Goal: Navigation & Orientation: Find specific page/section

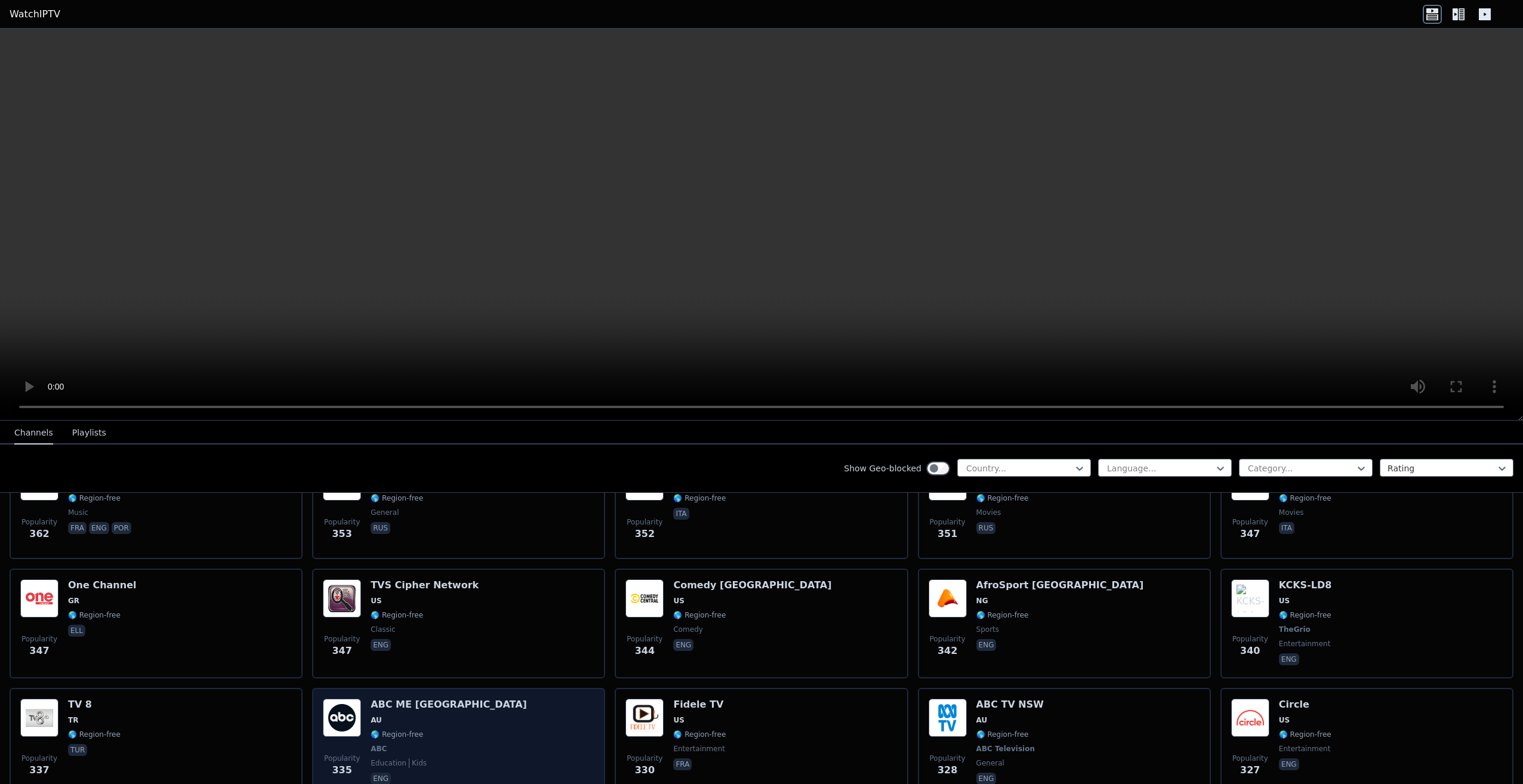
scroll to position [5649, 0]
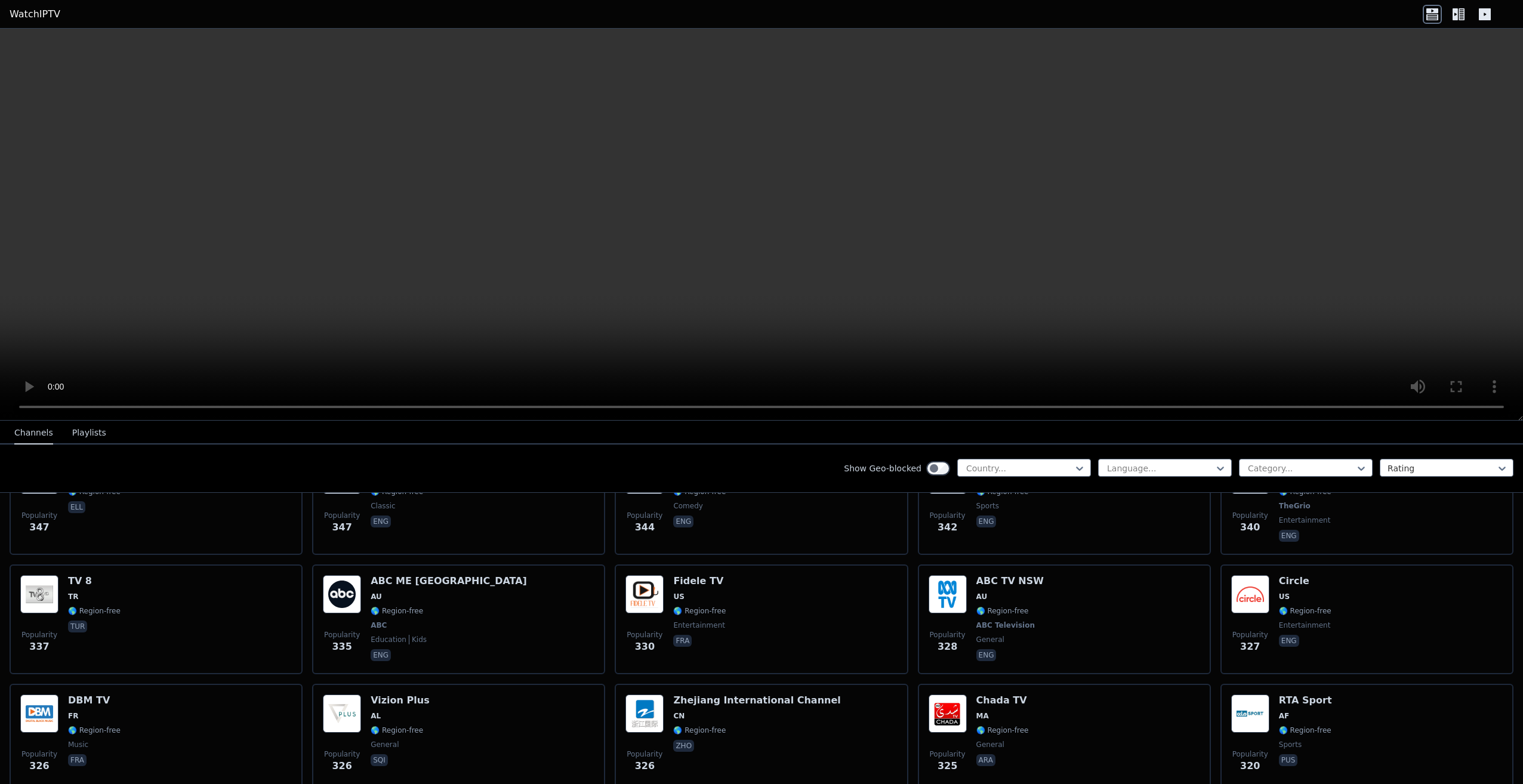
click at [155, 432] on nav "Channels Playlists" at bounding box center [761, 432] width 1523 height 24
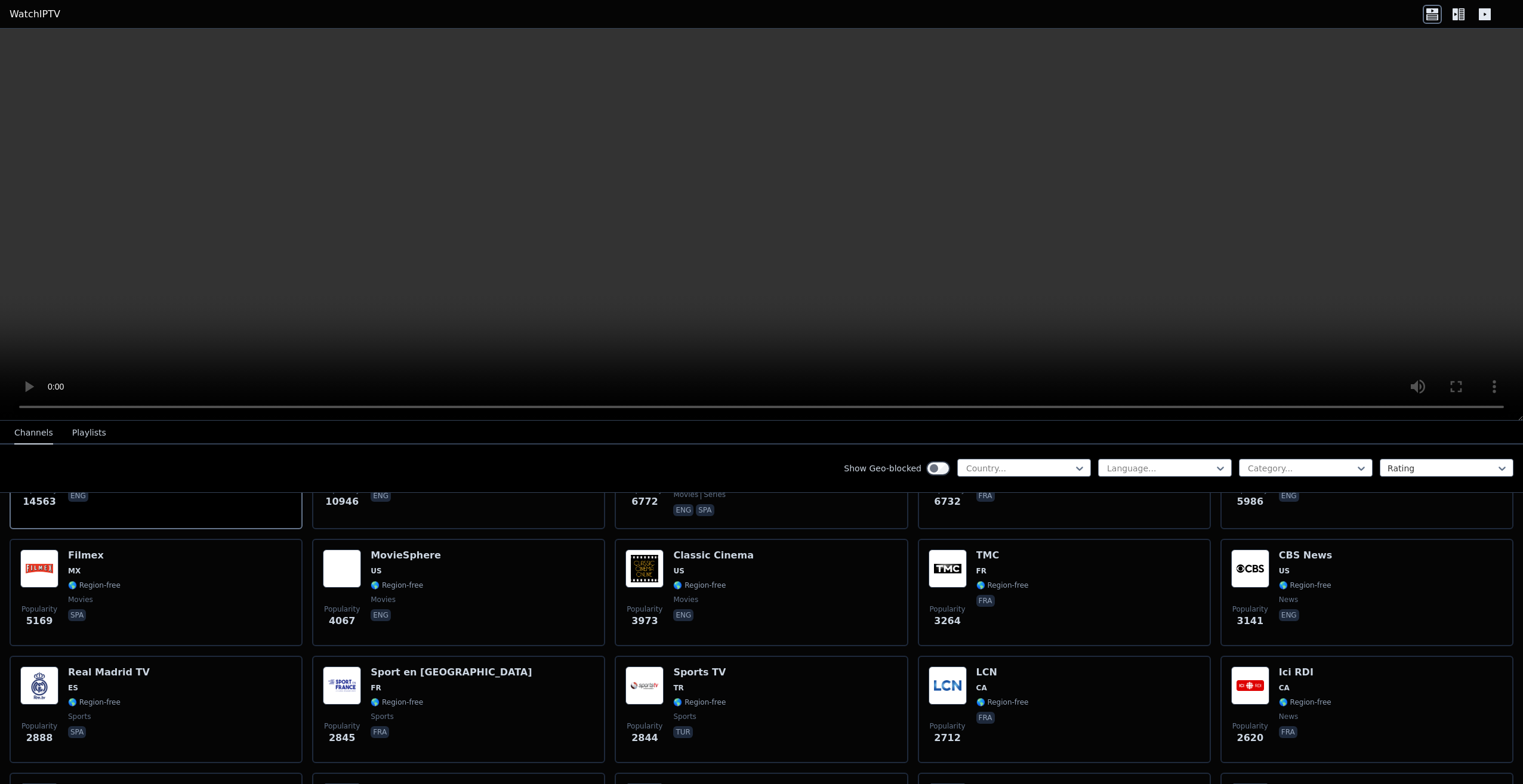
scroll to position [239, 0]
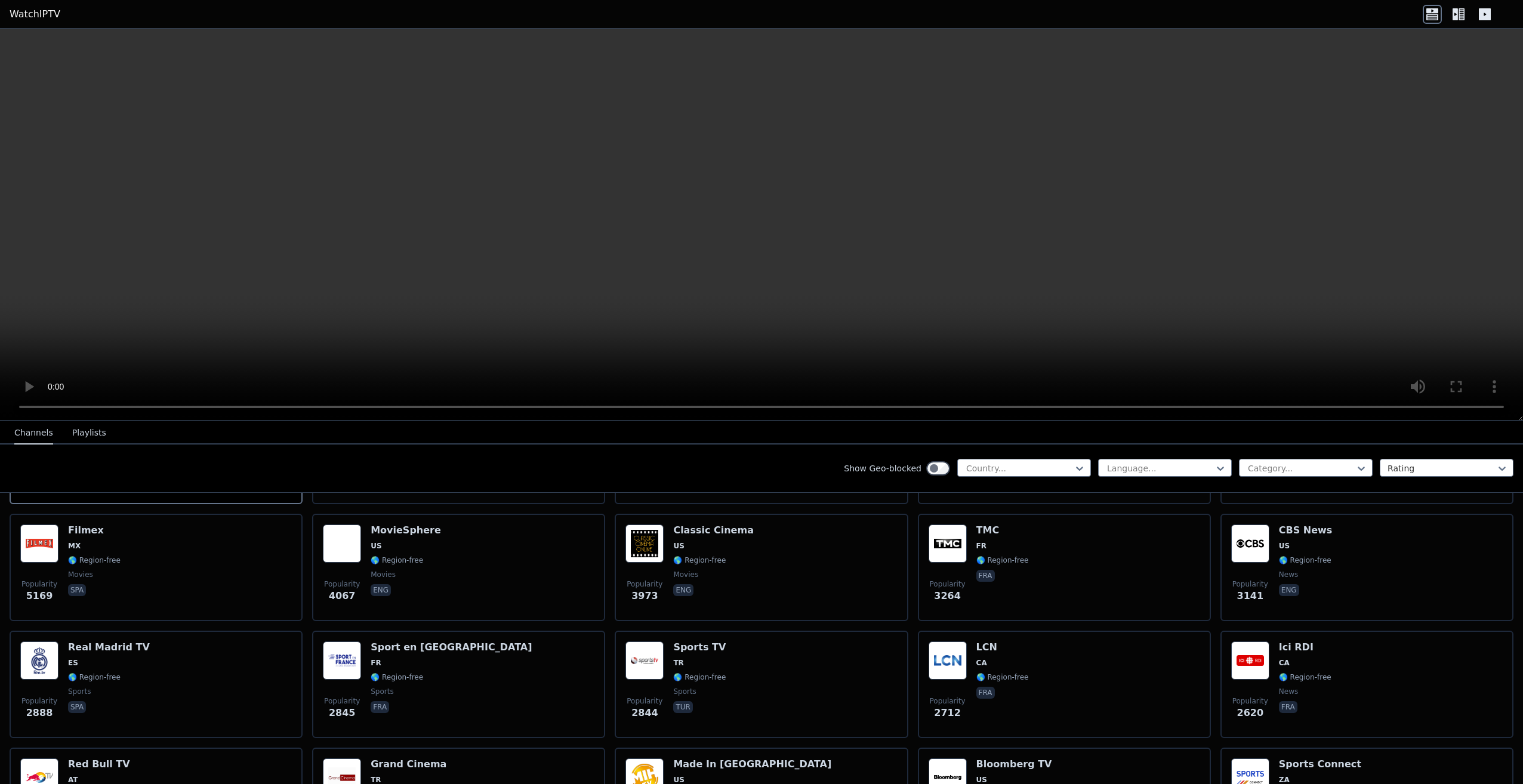
click at [73, 425] on button "Playlists" at bounding box center [89, 433] width 34 height 23
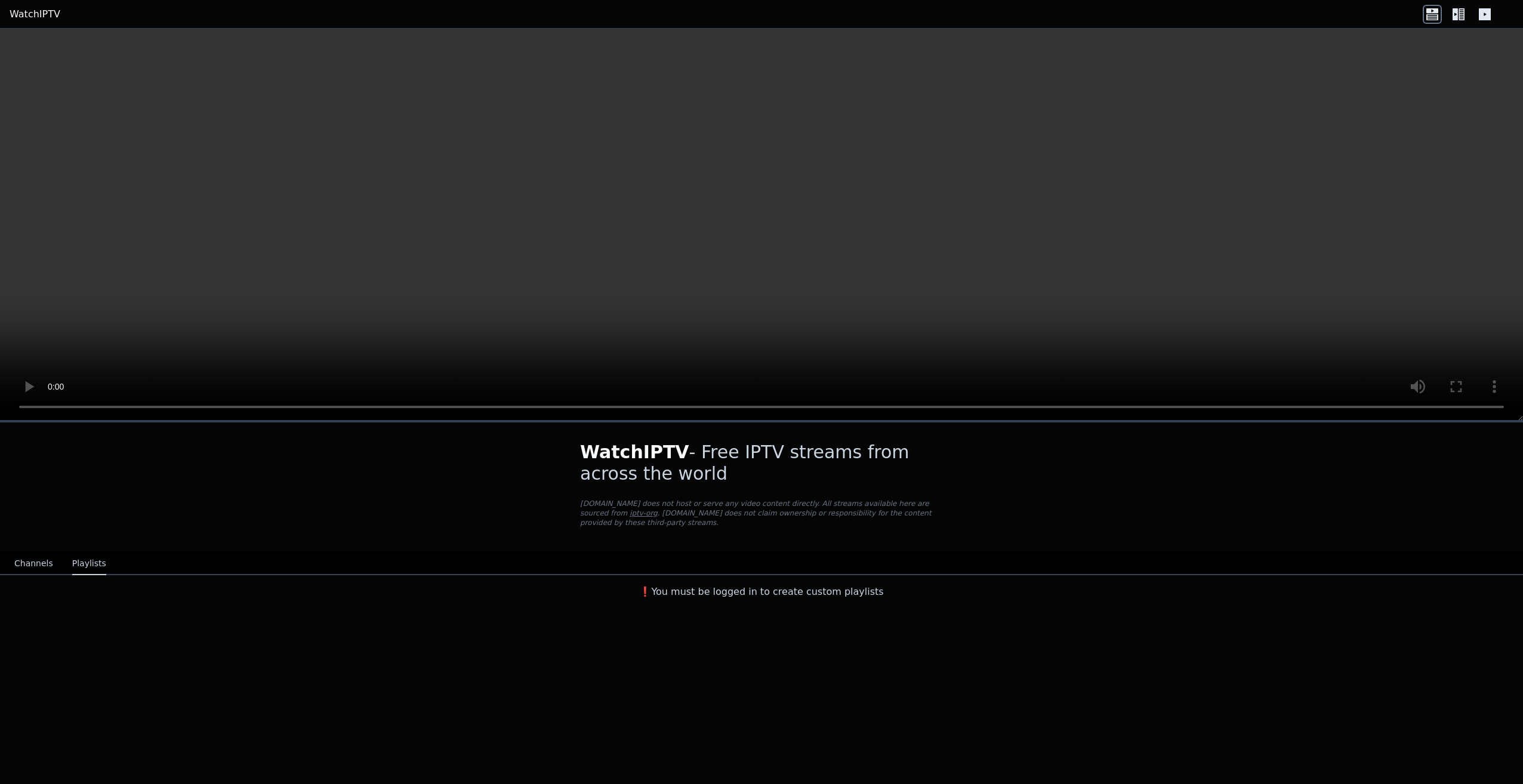
click at [22, 553] on button "Channels" at bounding box center [33, 564] width 39 height 23
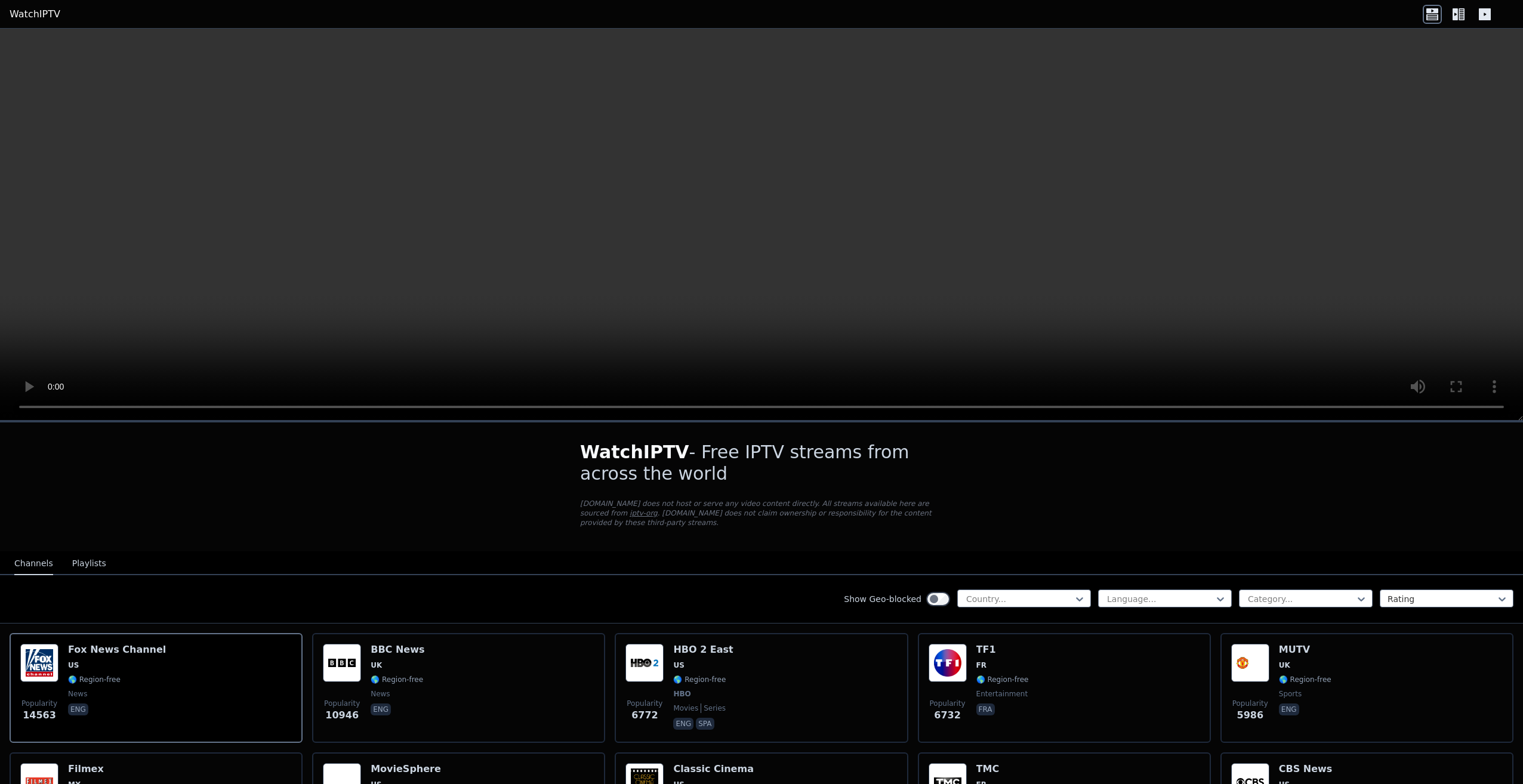
click at [1038, 580] on div "Show Geo-blocked Country... Language... Category... Rating" at bounding box center [761, 599] width 1523 height 48
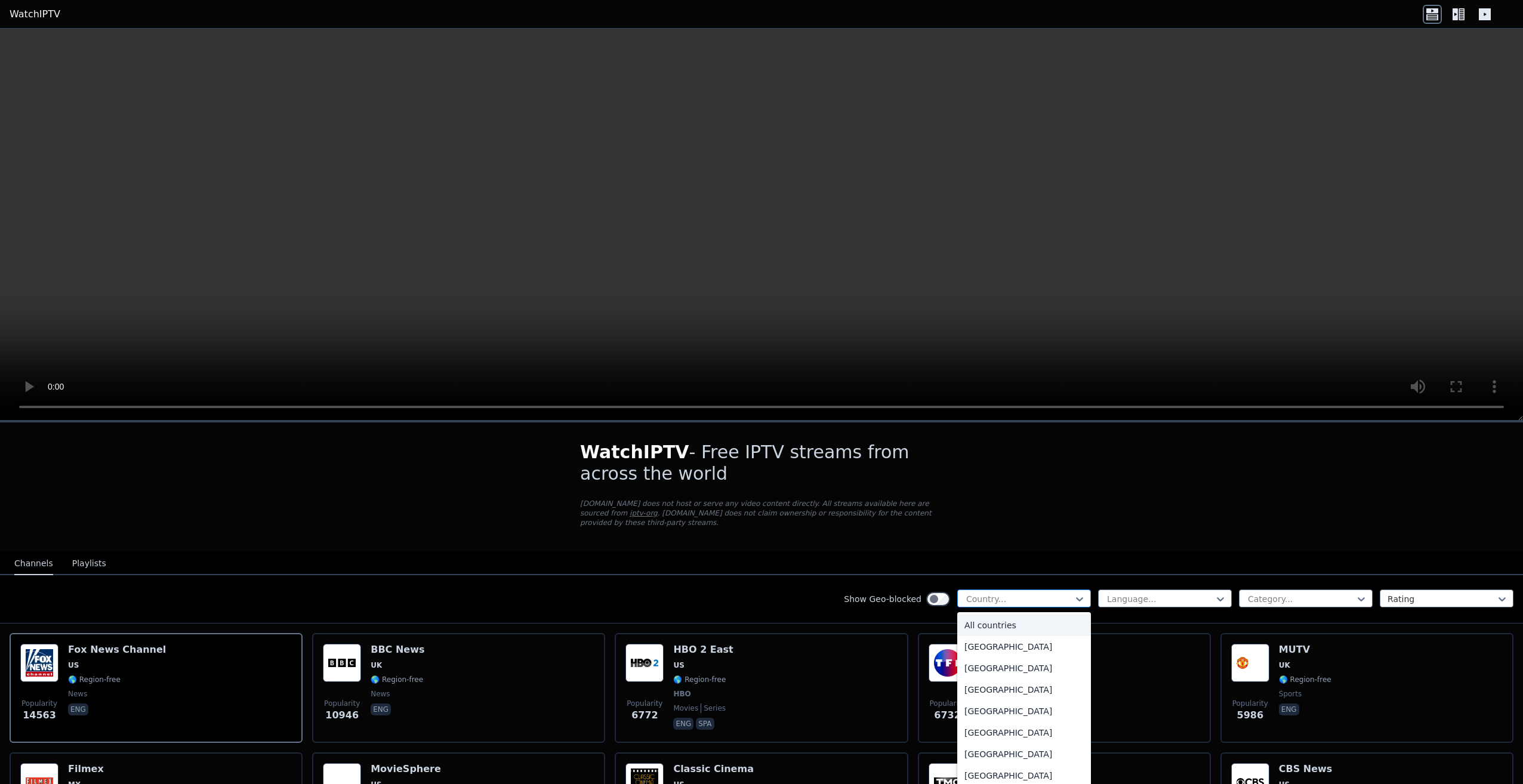
click at [1046, 590] on div "Country..." at bounding box center [1024, 598] width 134 height 18
click at [997, 629] on div "[GEOGRAPHIC_DATA]" at bounding box center [1024, 640] width 134 height 22
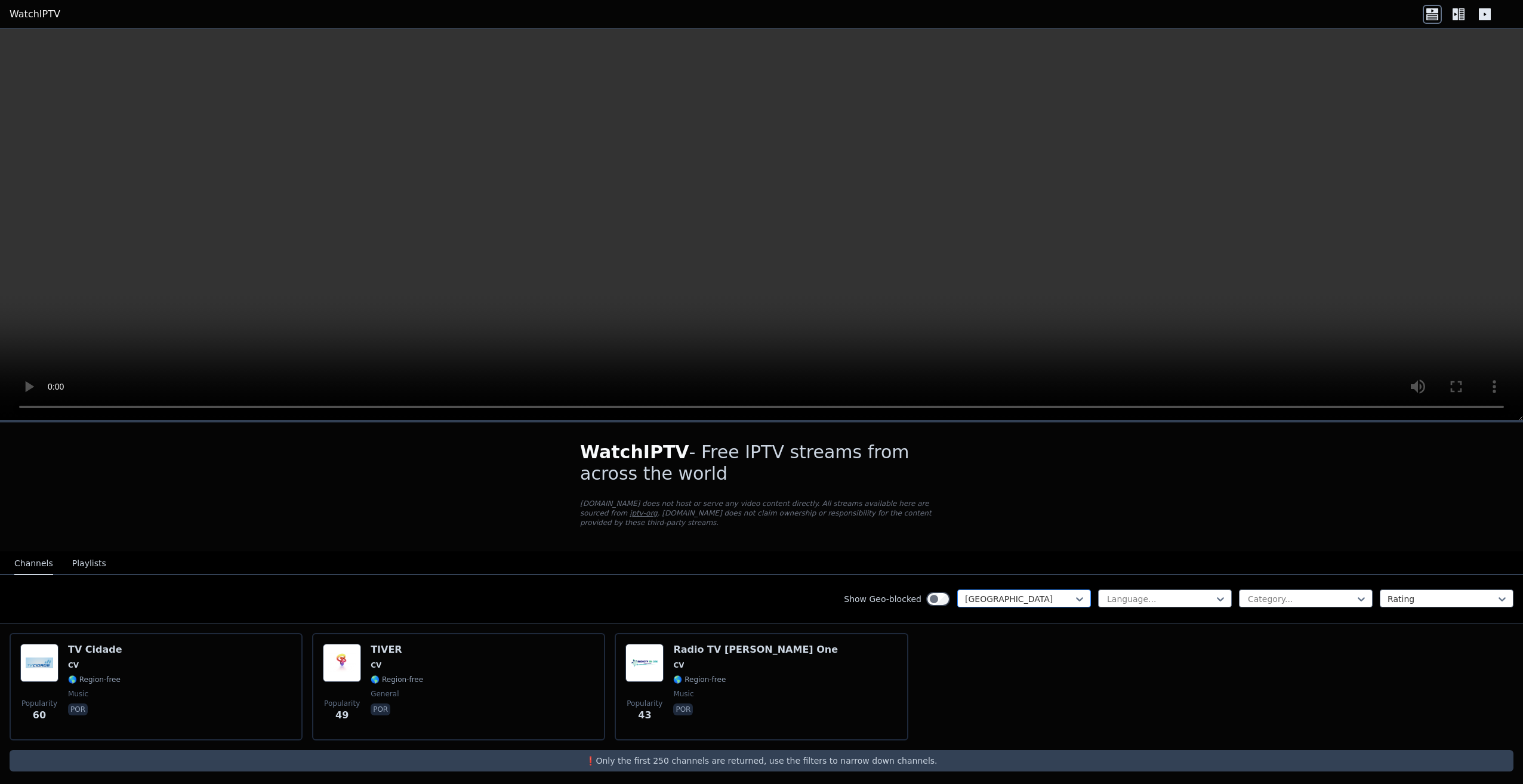
click at [1019, 593] on div at bounding box center [1019, 599] width 109 height 12
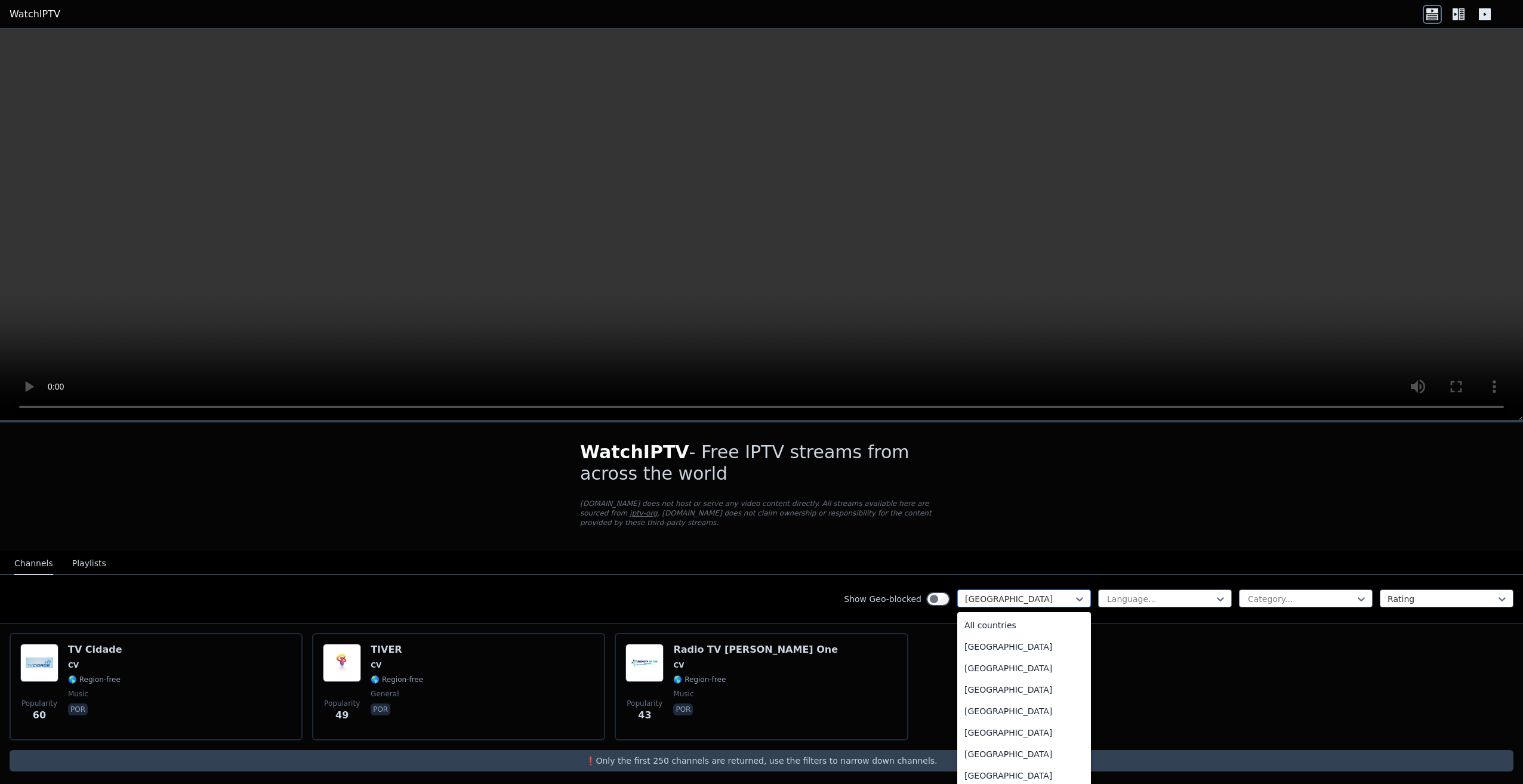
scroll to position [582, 0]
click at [1008, 743] on div "[GEOGRAPHIC_DATA]" at bounding box center [1024, 752] width 134 height 22
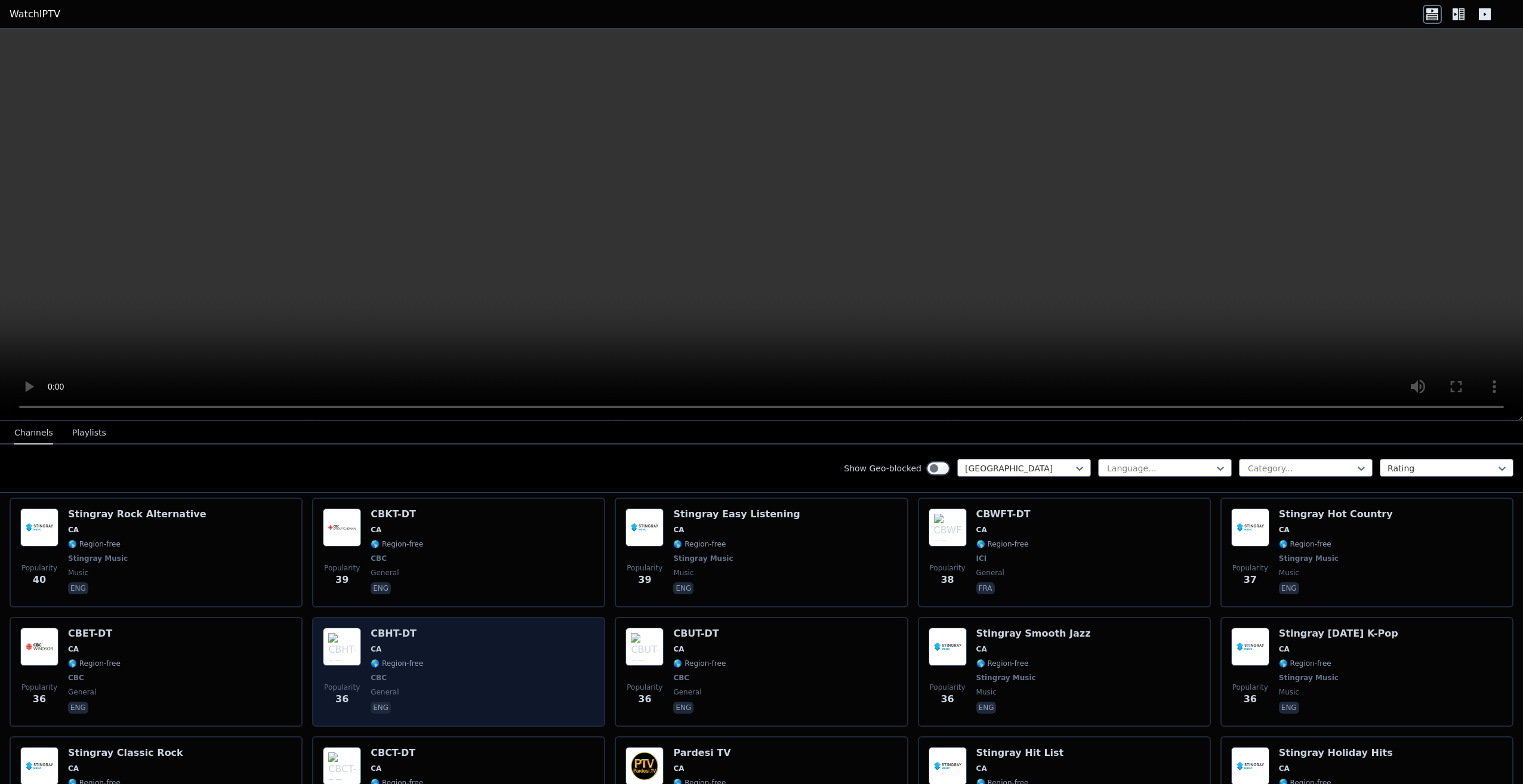
scroll to position [1591, 0]
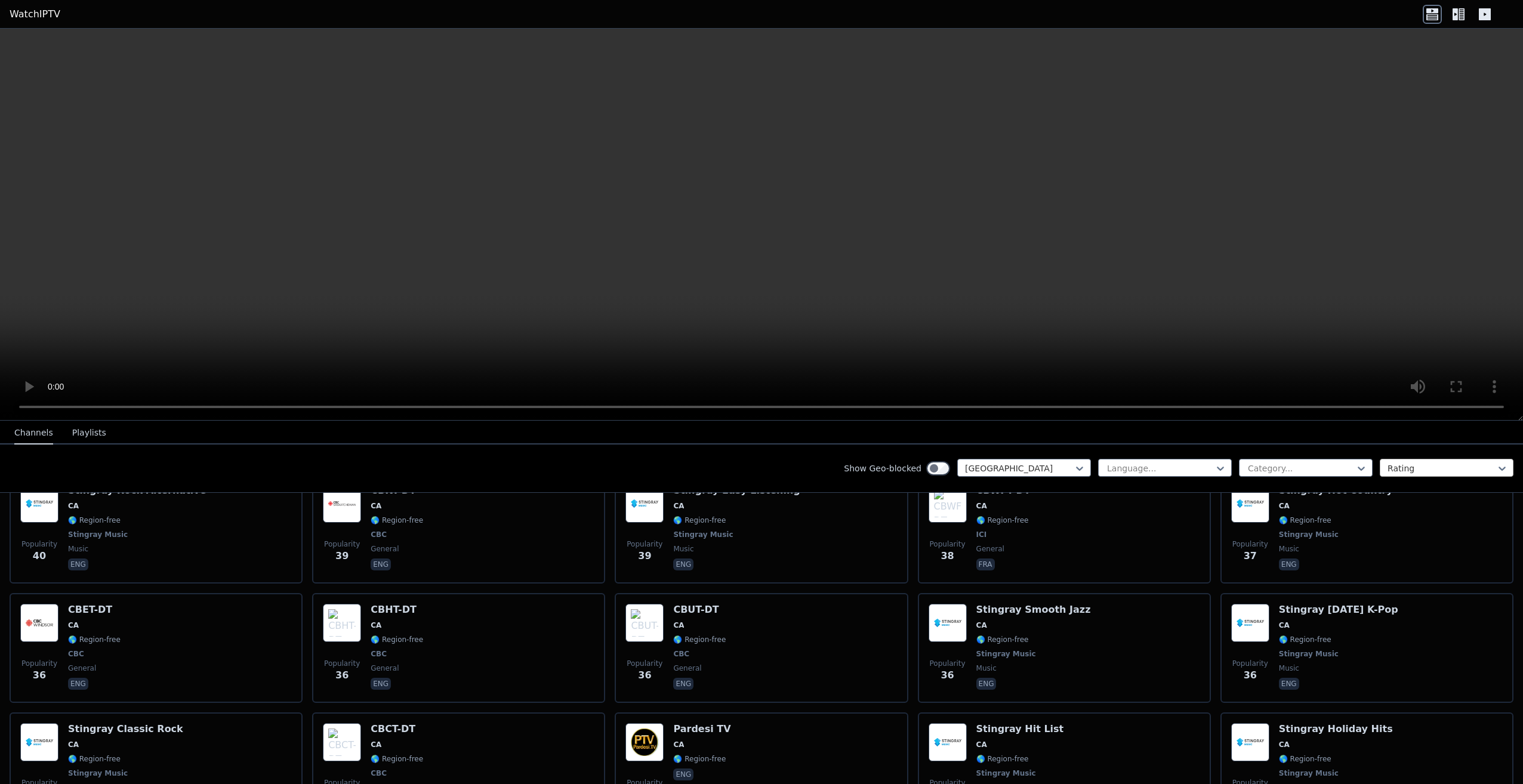
click at [1405, 469] on div at bounding box center [1442, 468] width 109 height 12
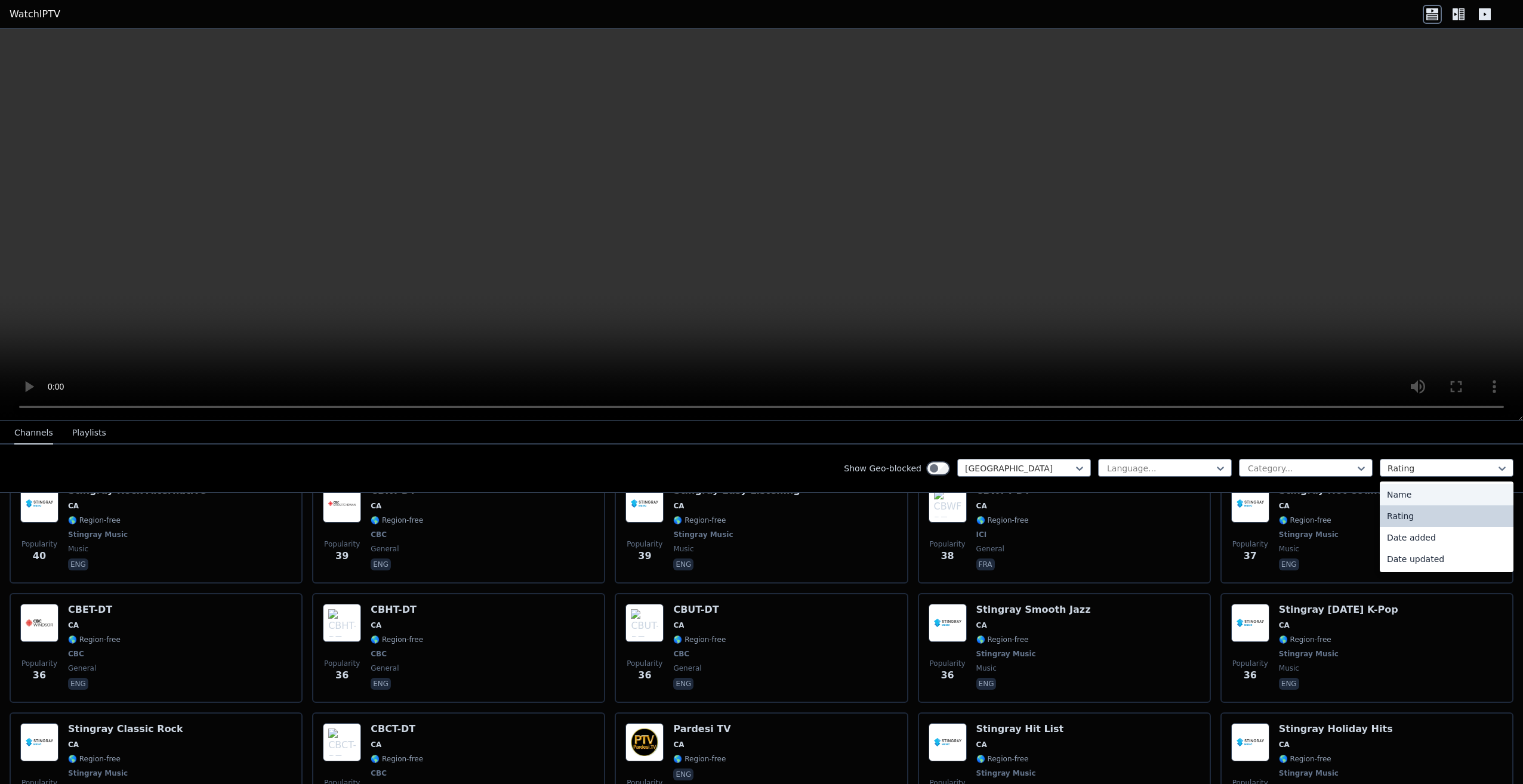
click at [1404, 499] on div "Name" at bounding box center [1446, 494] width 134 height 22
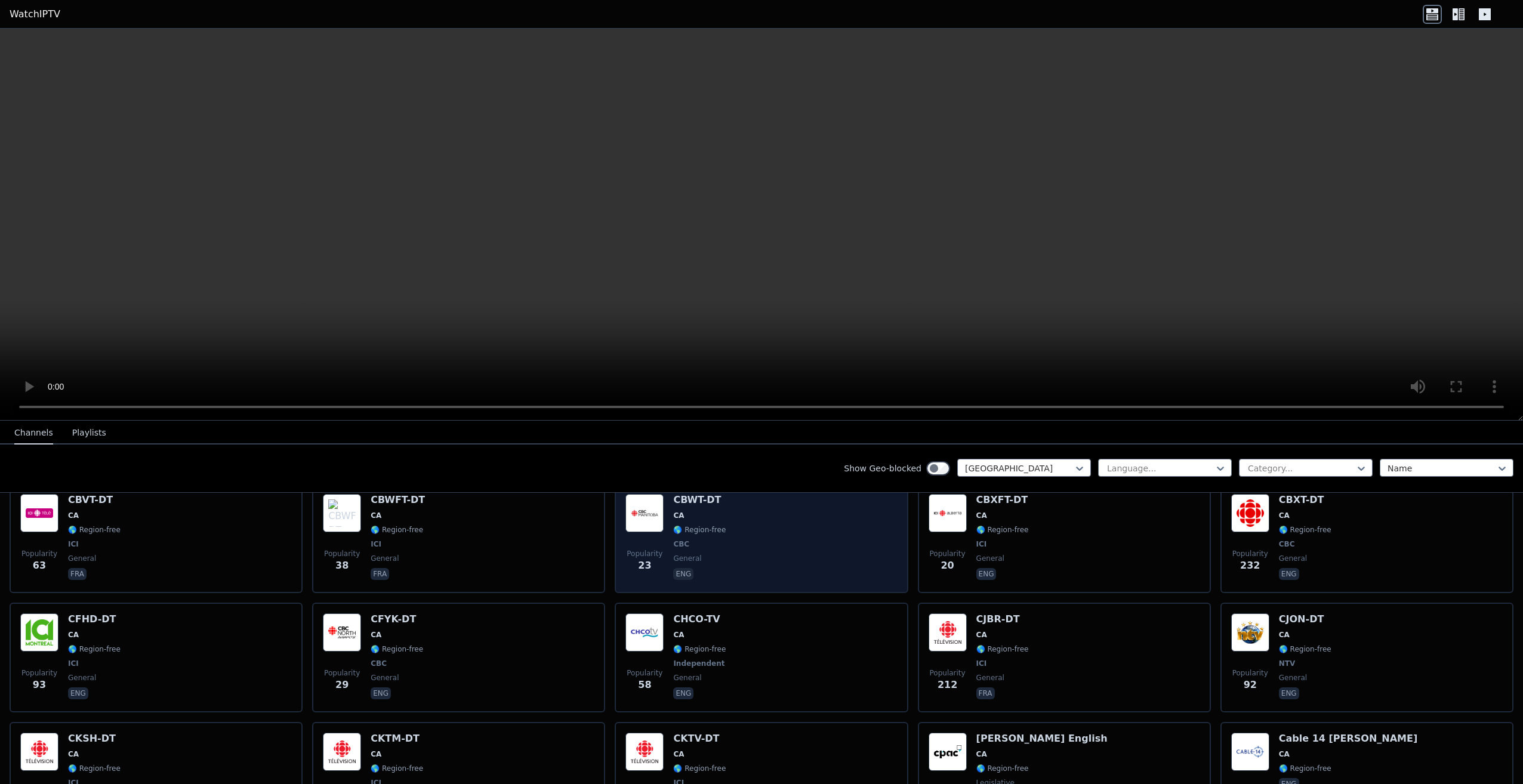
scroll to position [875, 0]
